Goal: Task Accomplishment & Management: Use online tool/utility

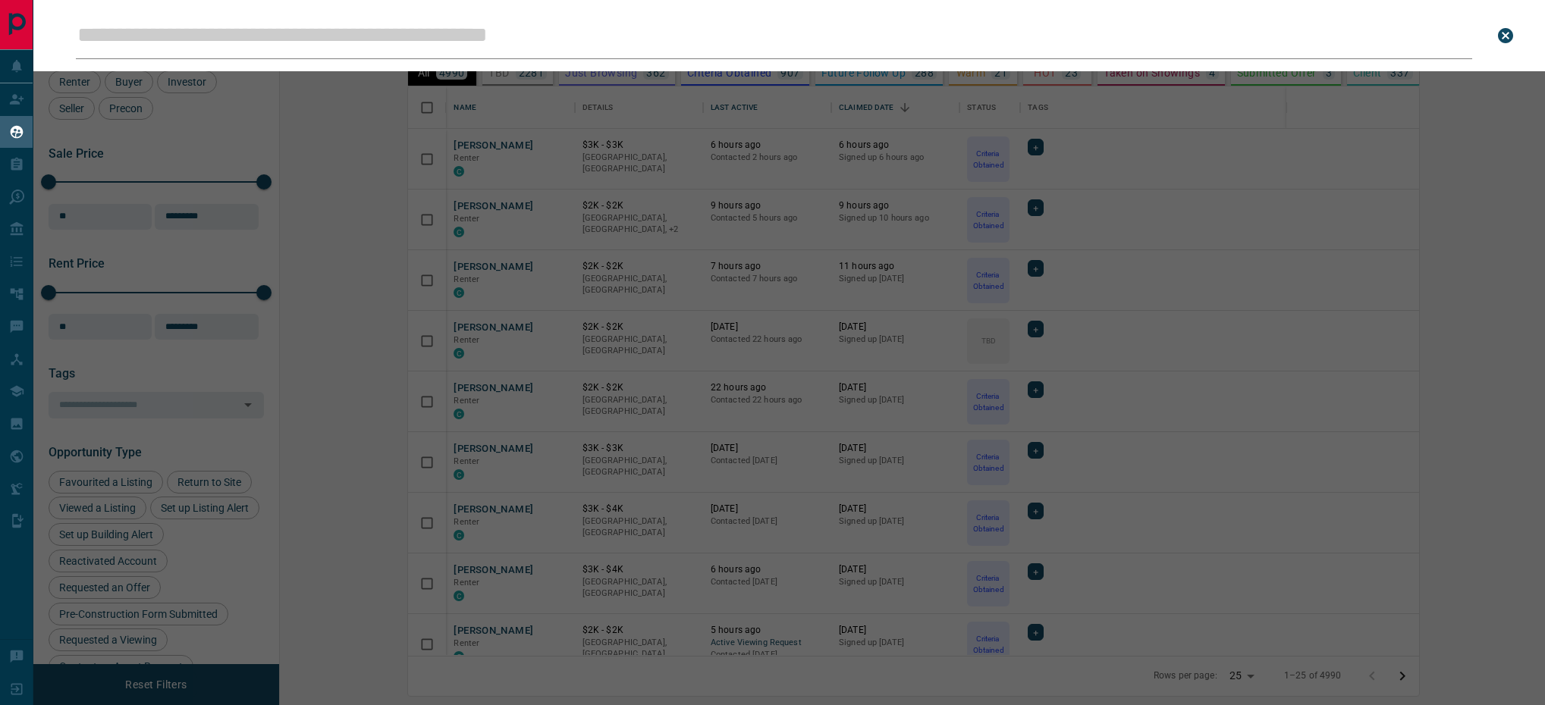
scroll to position [551, 1241]
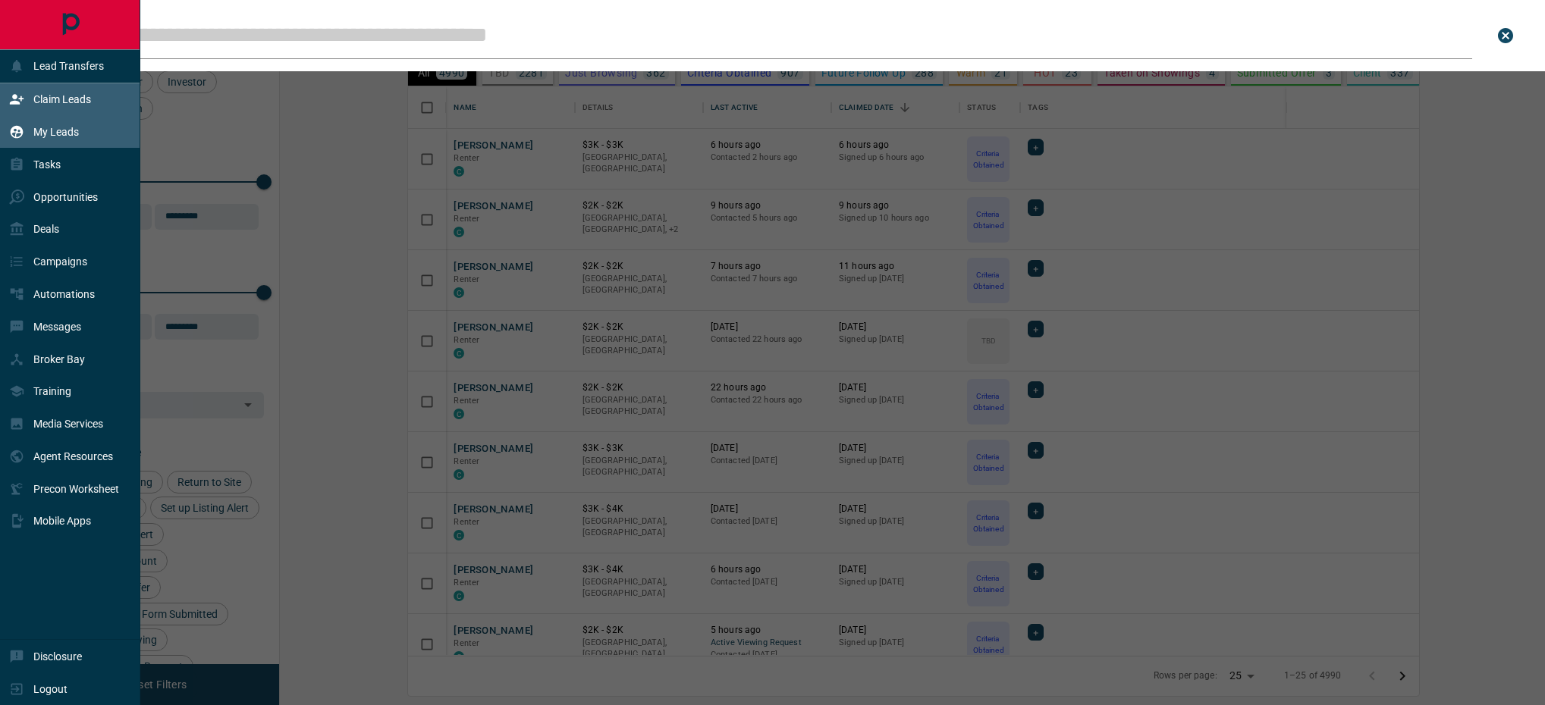
click at [46, 98] on p "Claim Leads" at bounding box center [62, 99] width 58 height 12
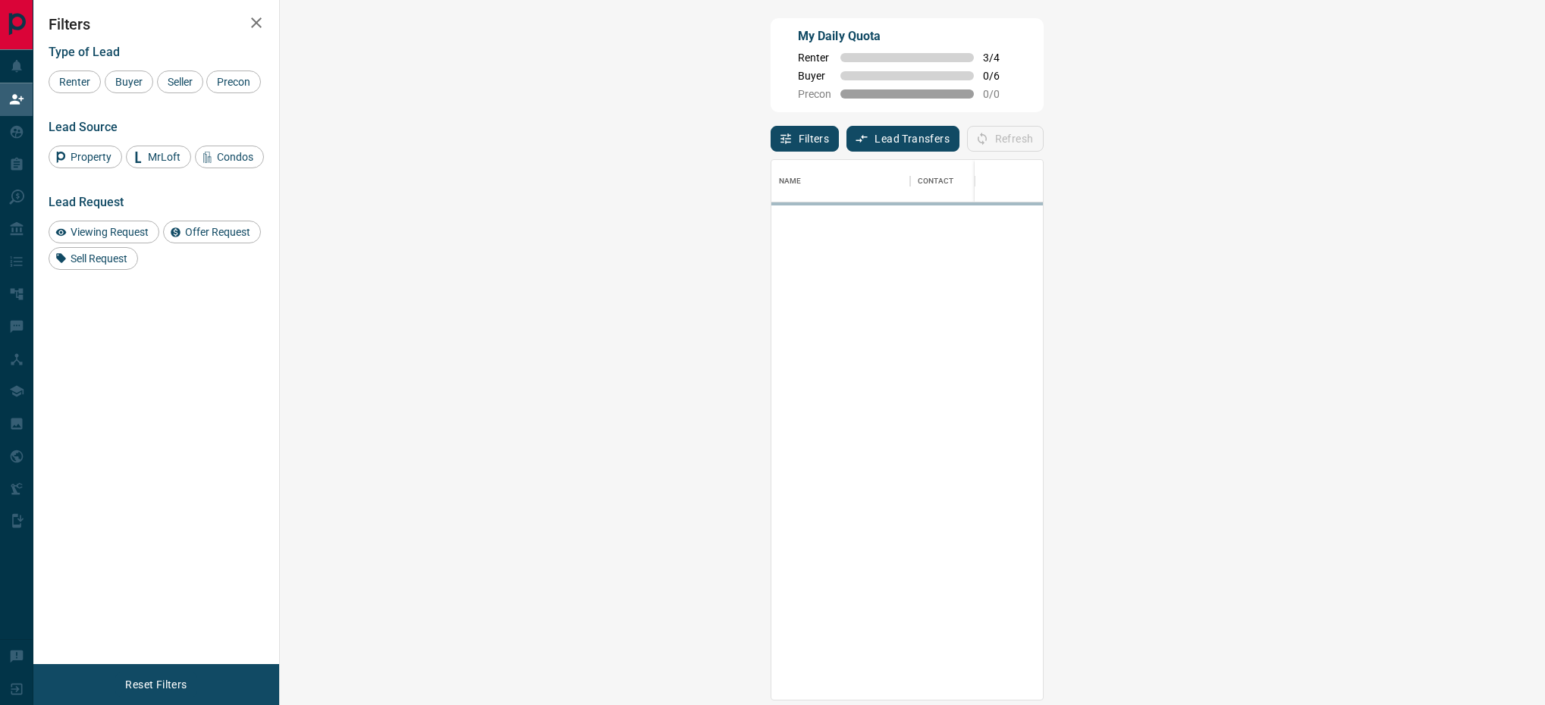
scroll to position [522, 1213]
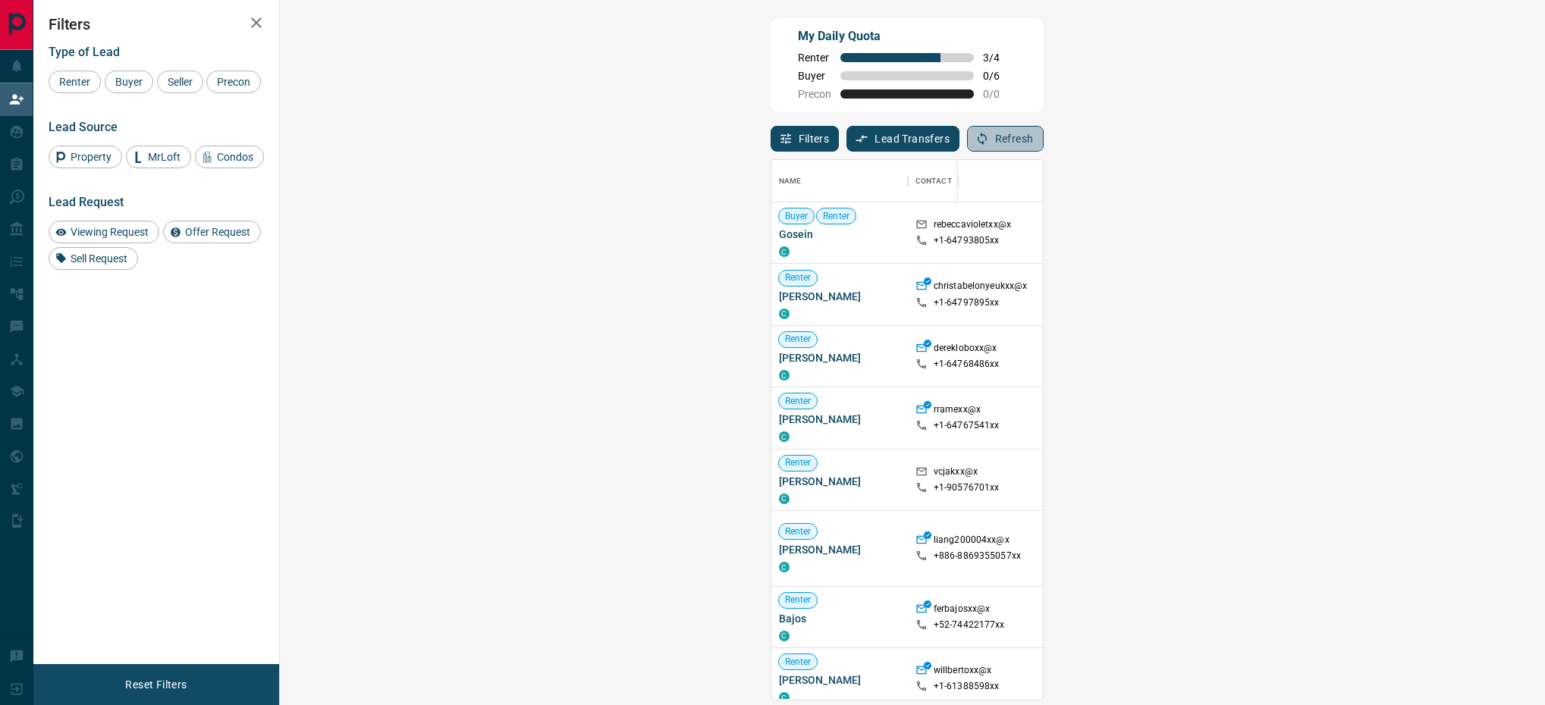
click at [1043, 141] on button "Refresh" at bounding box center [1005, 139] width 77 height 26
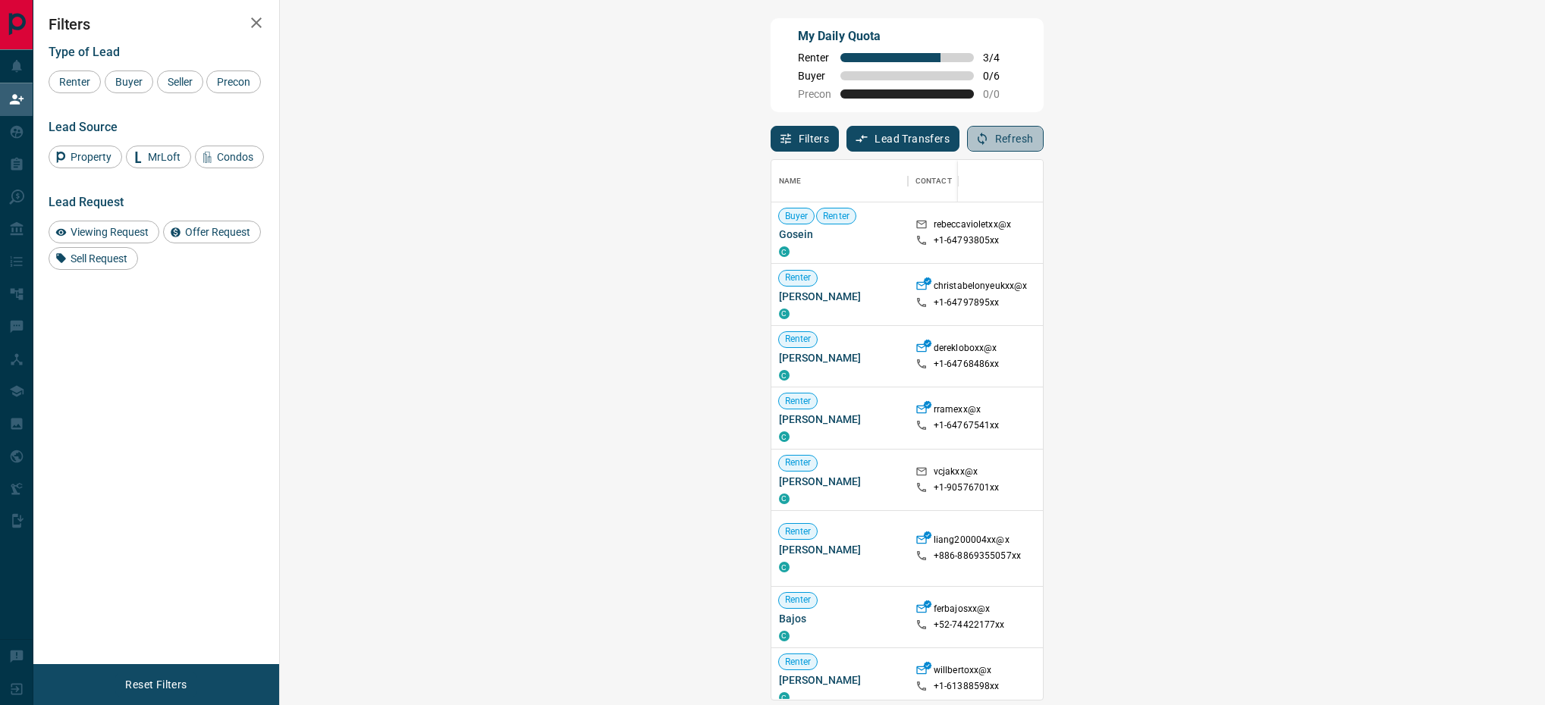
click at [1043, 141] on button "Refresh" at bounding box center [1005, 139] width 77 height 26
